Goal: Information Seeking & Learning: Learn about a topic

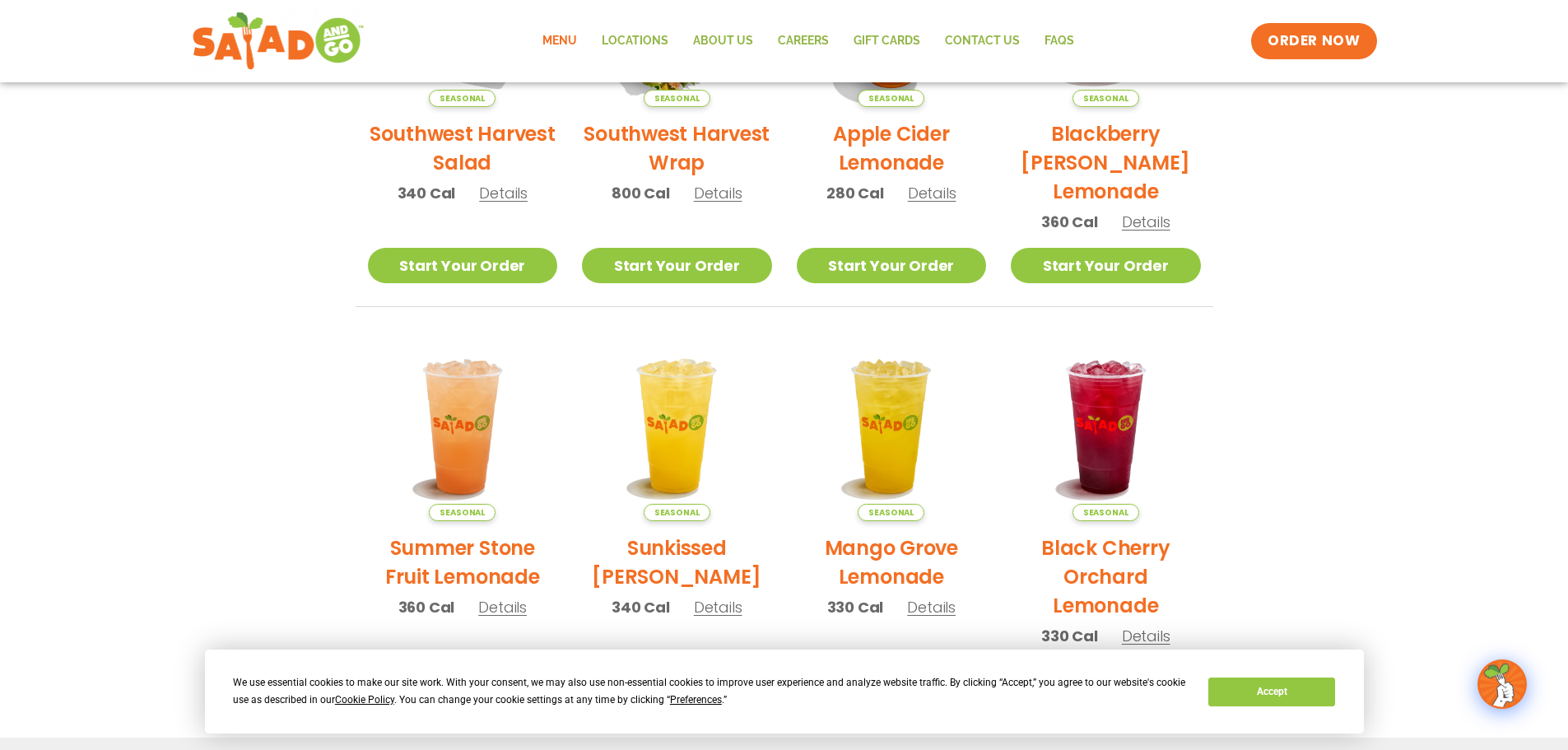
scroll to position [247, 0]
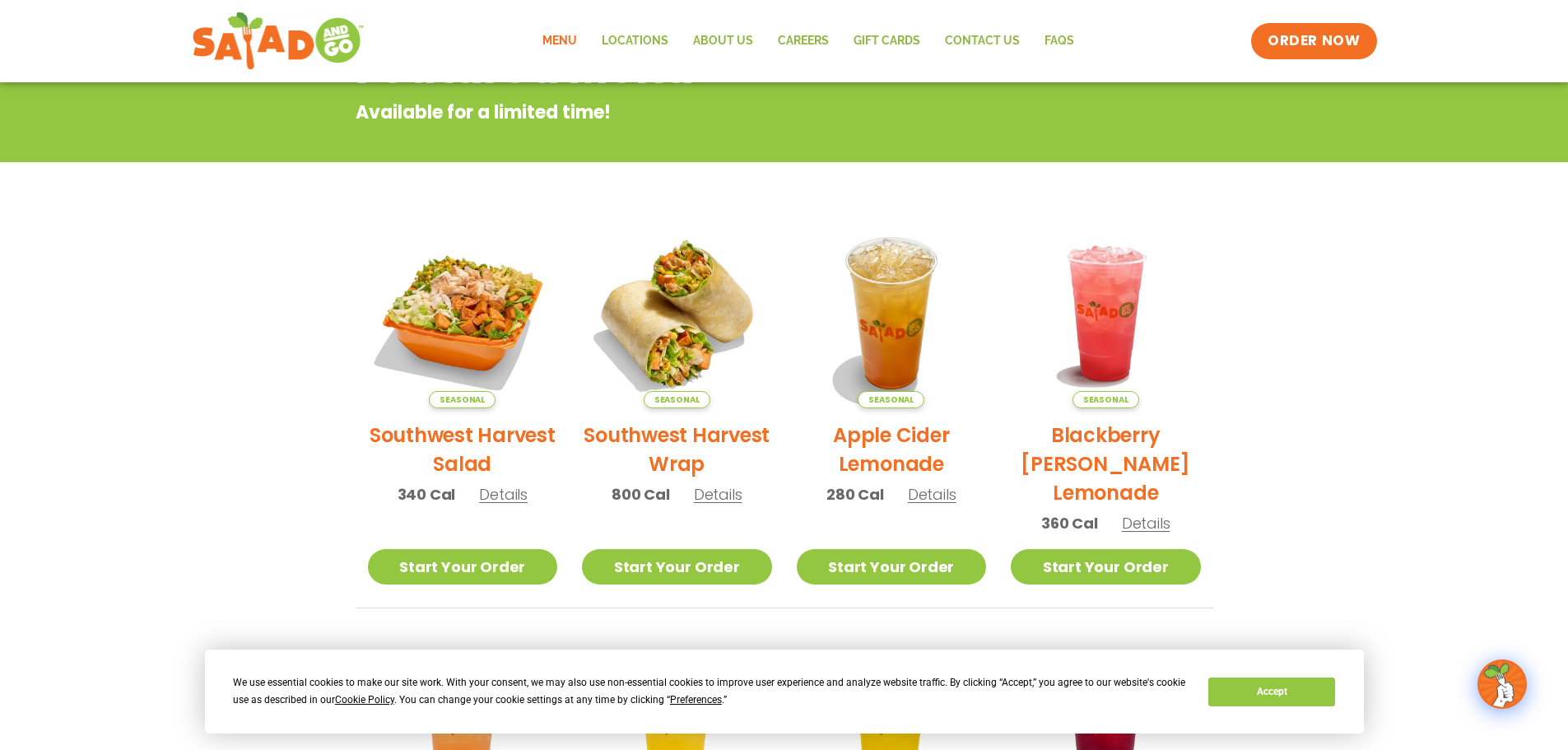
click at [558, 40] on link "Menu" at bounding box center [560, 41] width 59 height 38
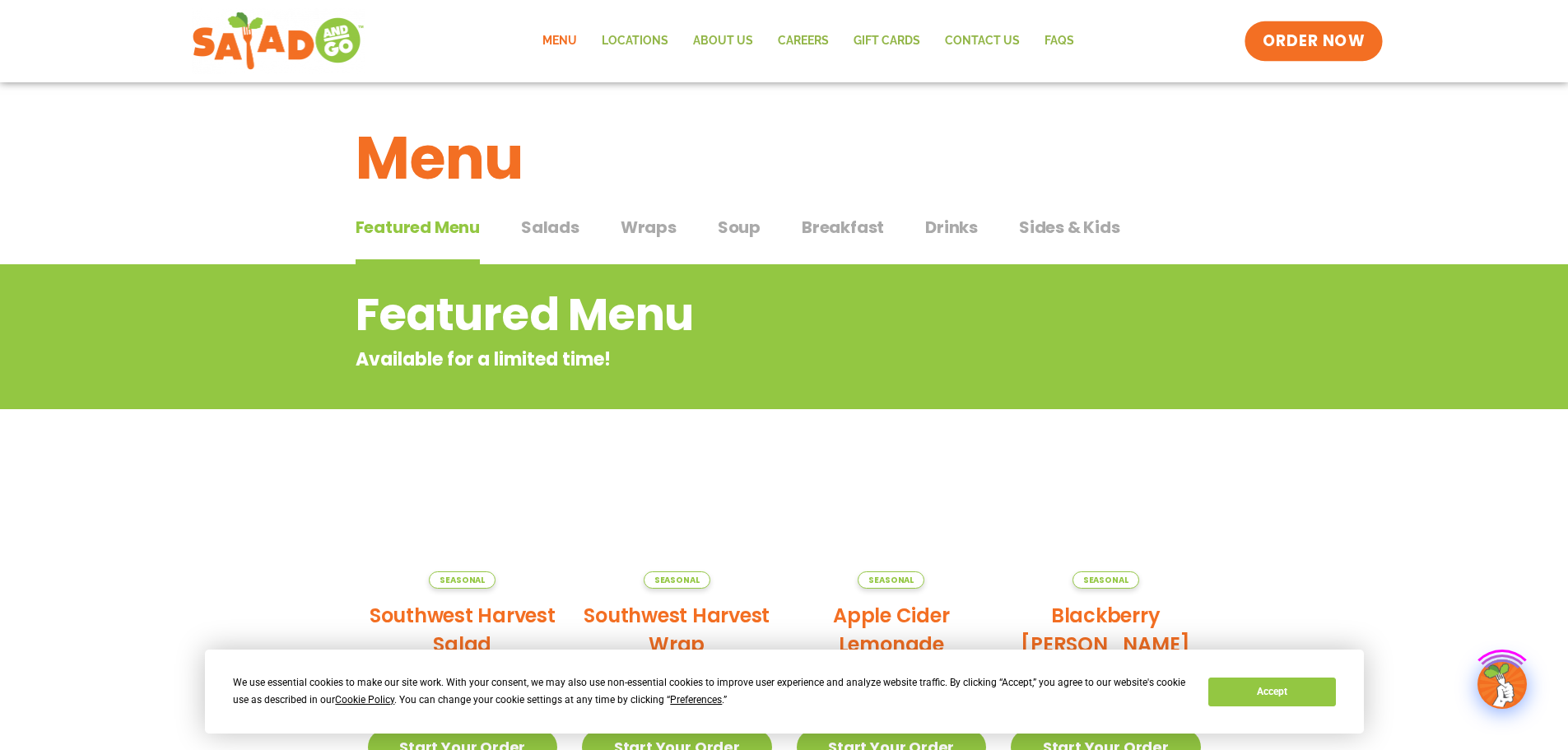
click at [1326, 48] on span "ORDER NOW" at bounding box center [1314, 41] width 102 height 21
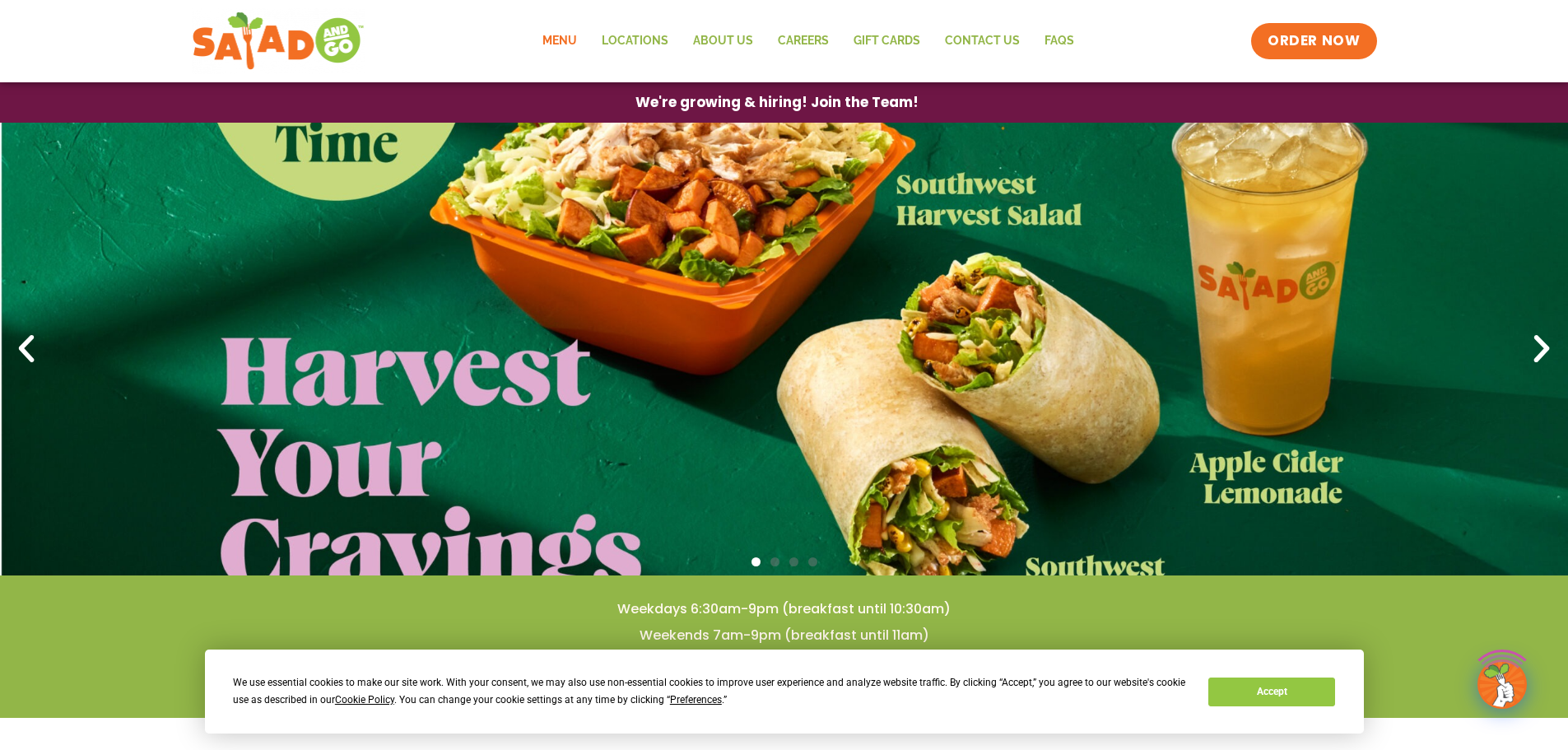
click at [564, 36] on link "Menu" at bounding box center [560, 41] width 59 height 38
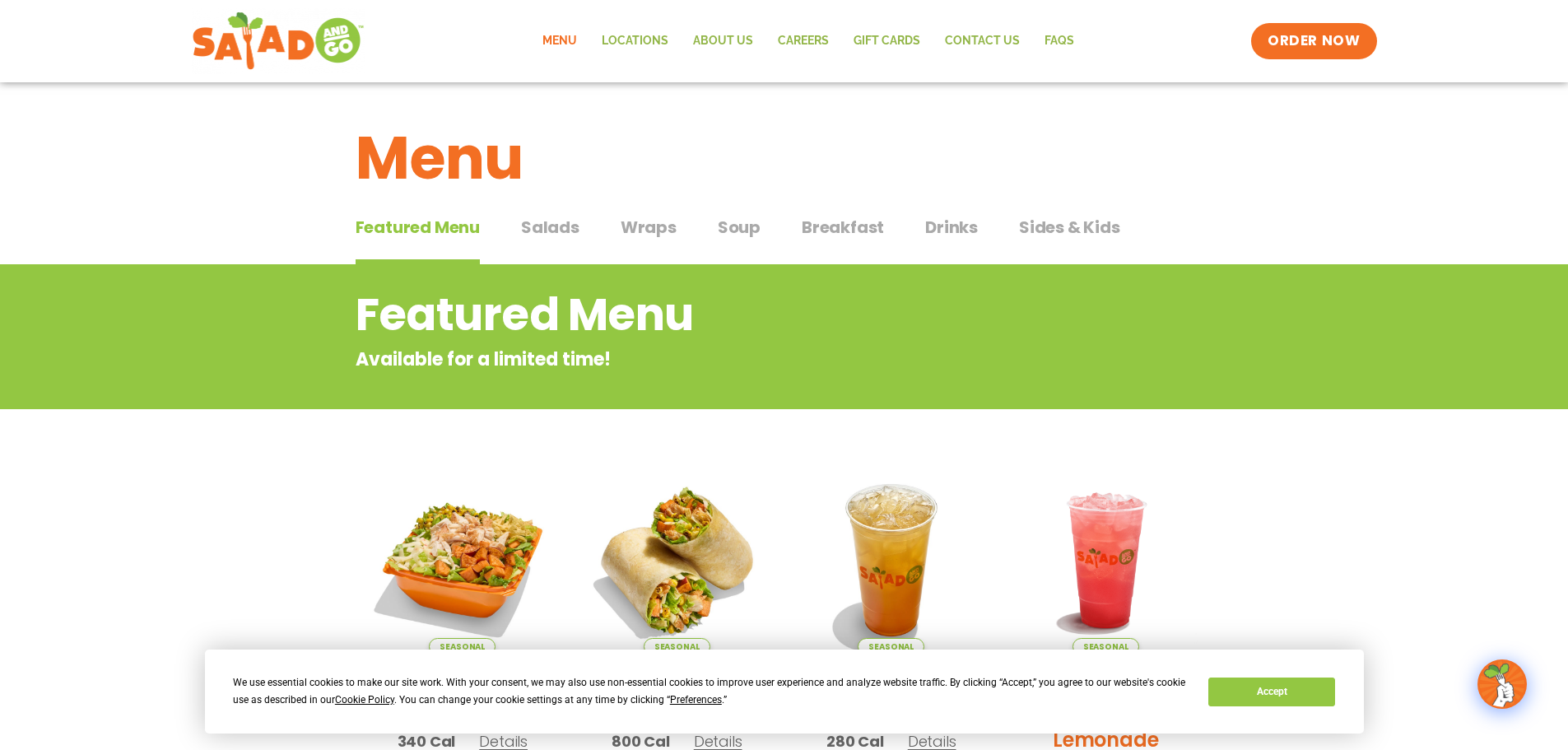
click at [530, 224] on span "Salads" at bounding box center [550, 227] width 59 height 25
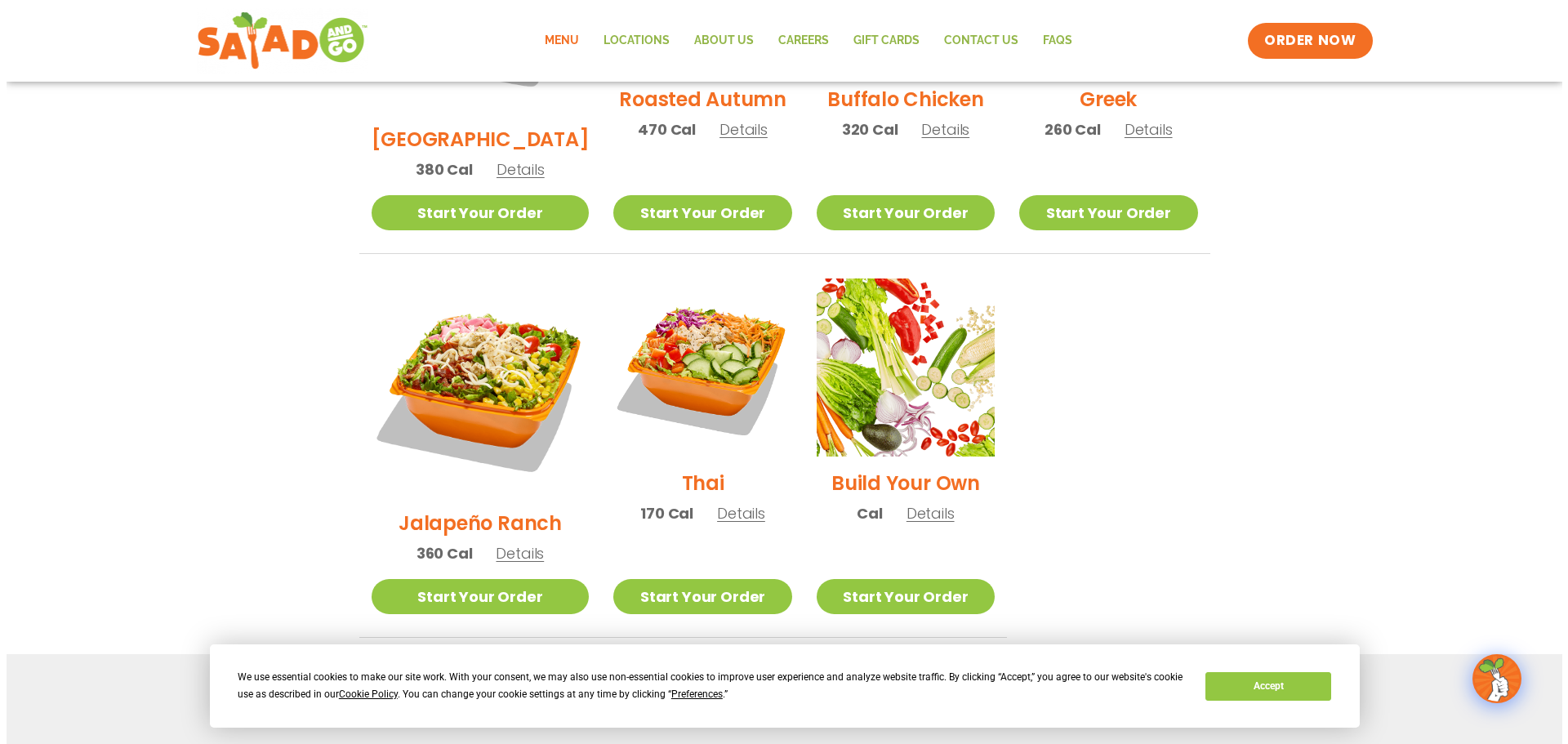
scroll to position [1062, 0]
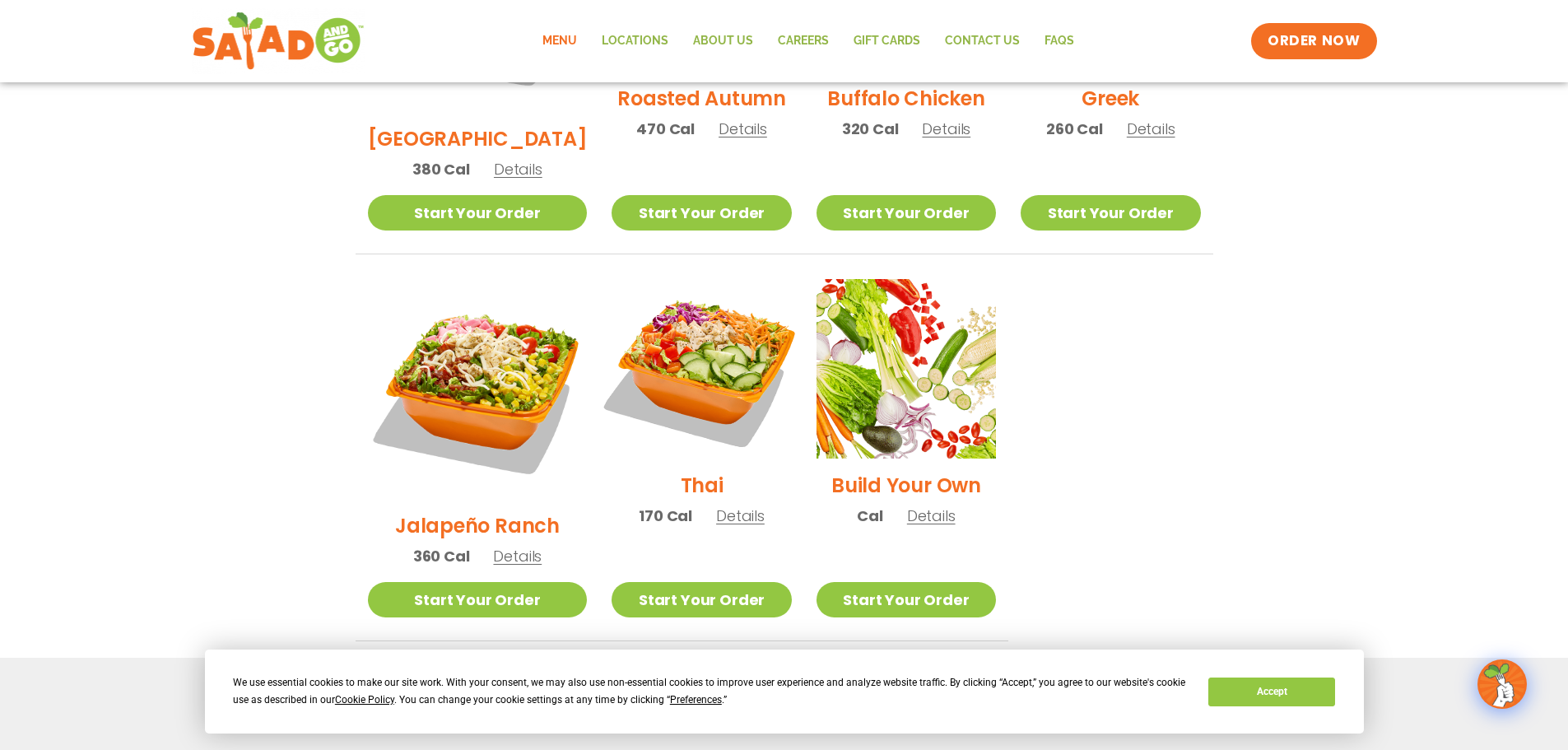
click at [653, 368] on img at bounding box center [700, 368] width 210 height 210
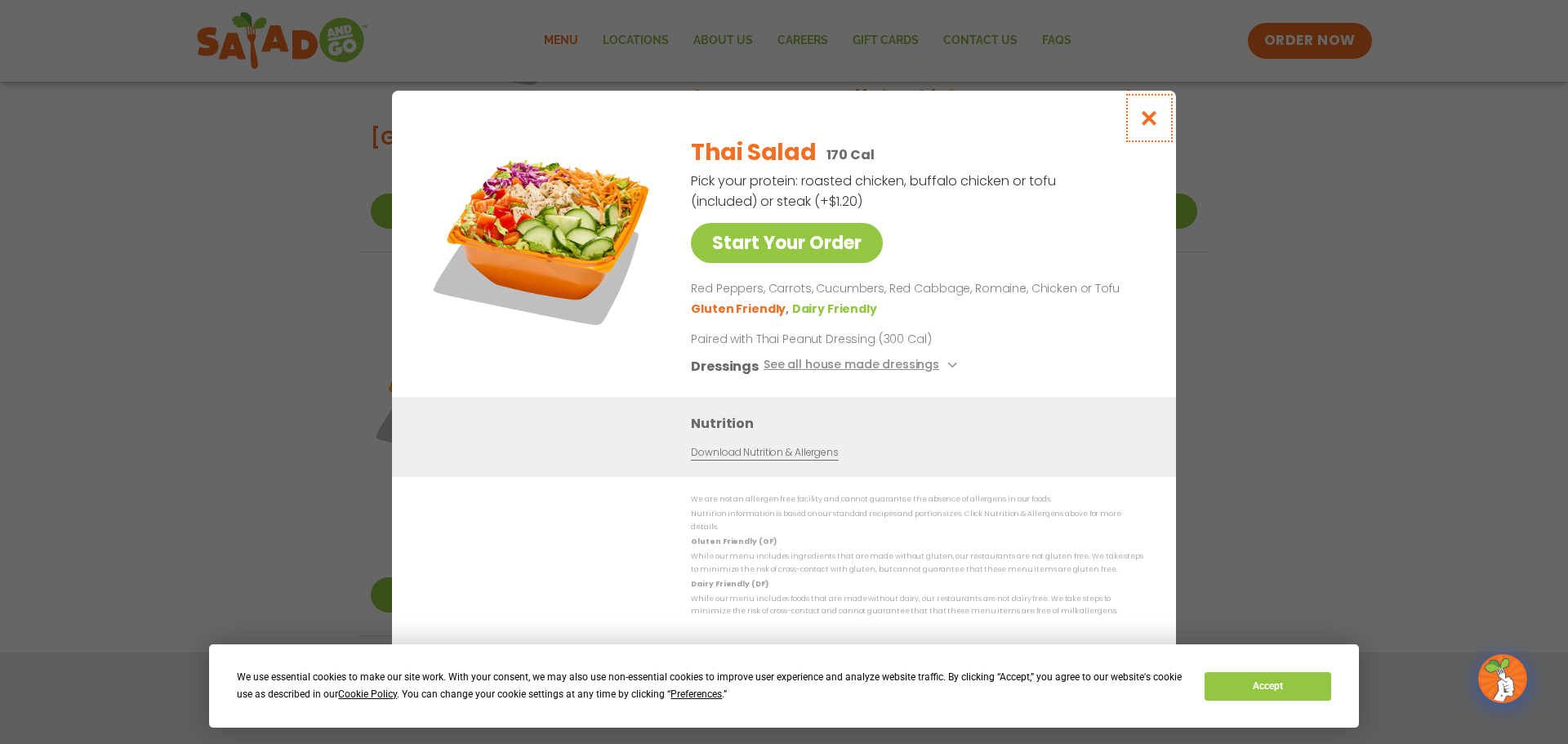
click at [1143, 126] on icon "Close modal" at bounding box center [1149, 118] width 20 height 17
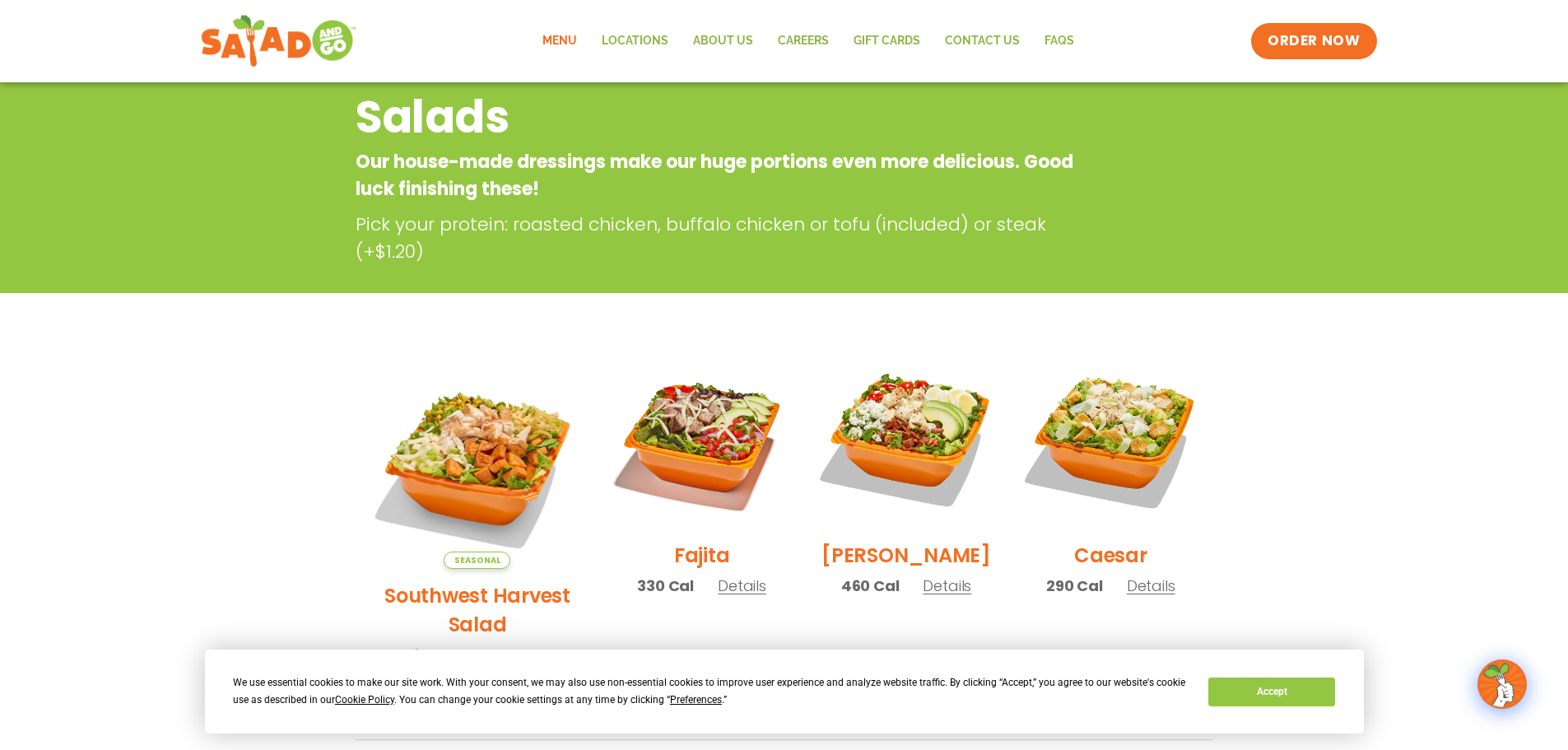
scroll to position [131, 0]
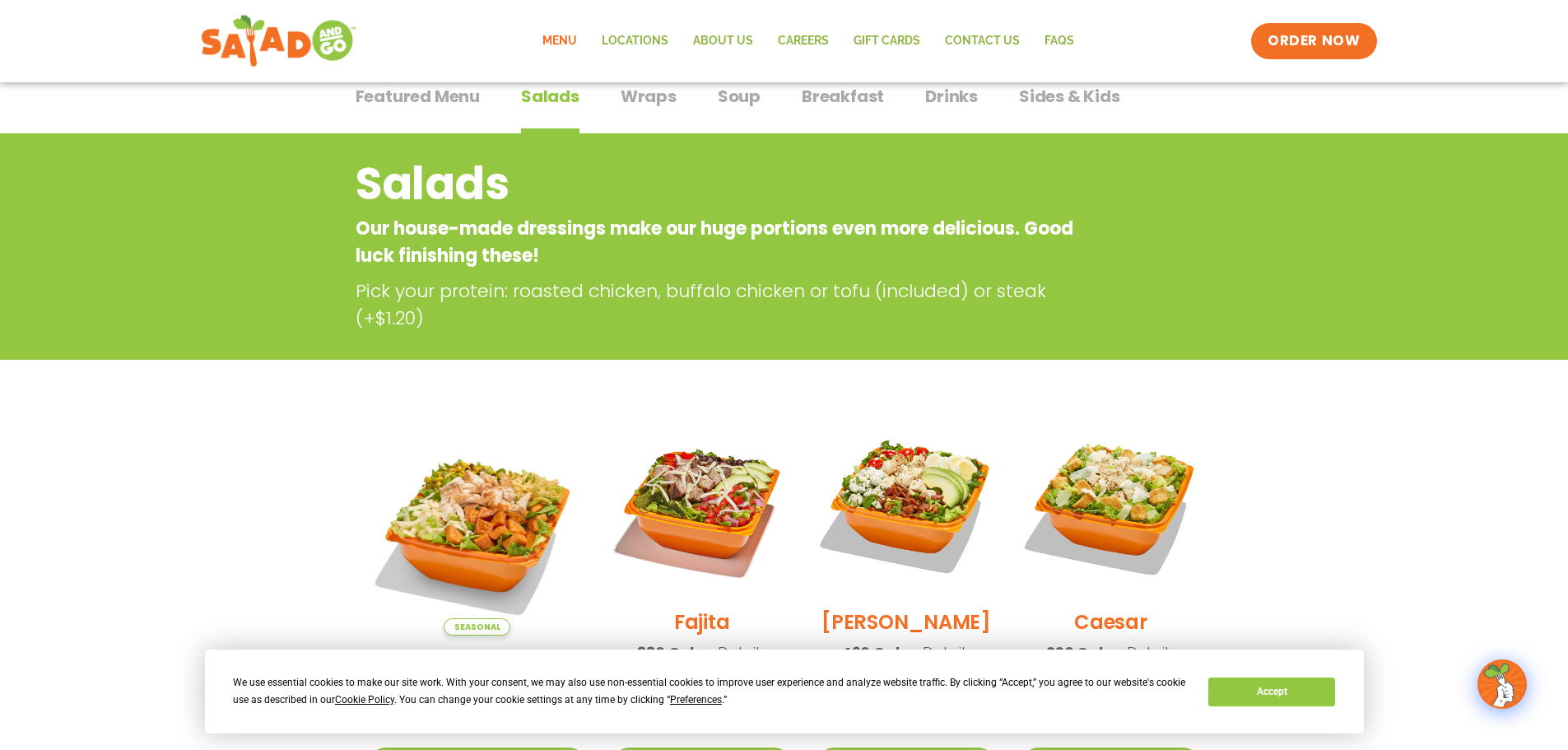
click at [322, 55] on img at bounding box center [277, 41] width 156 height 59
